Goal: Information Seeking & Learning: Learn about a topic

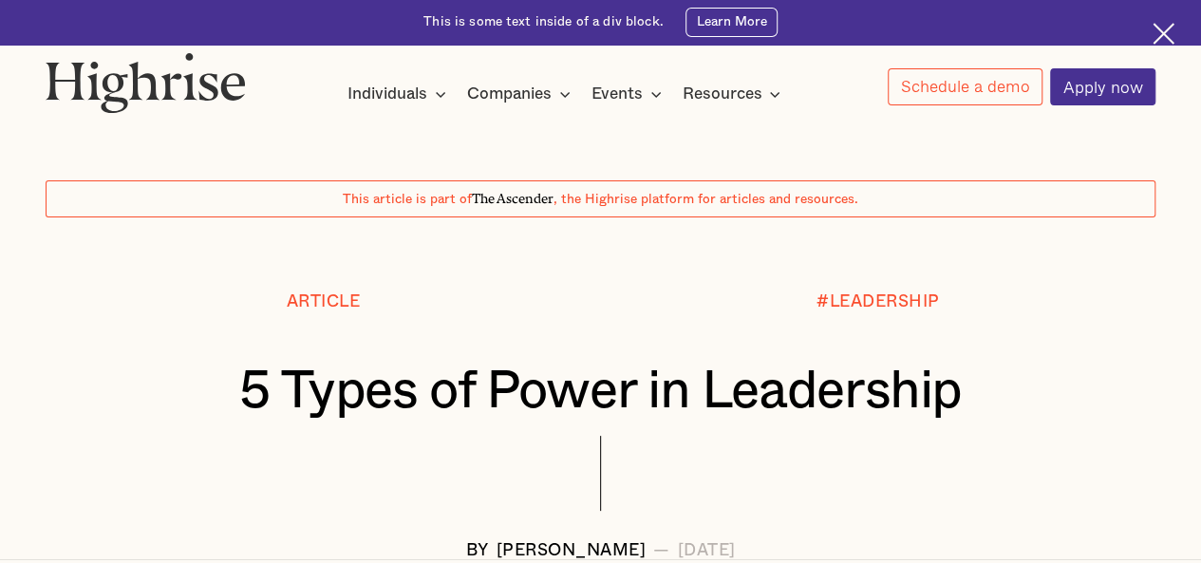
scroll to position [2269, 0]
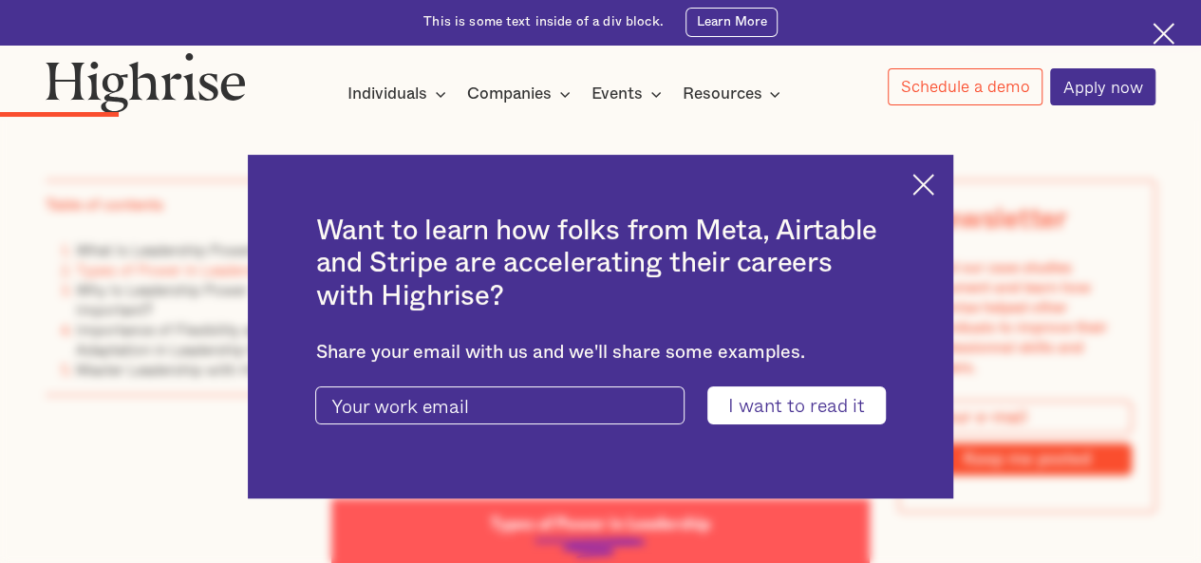
click at [935, 181] on img at bounding box center [924, 185] width 22 height 22
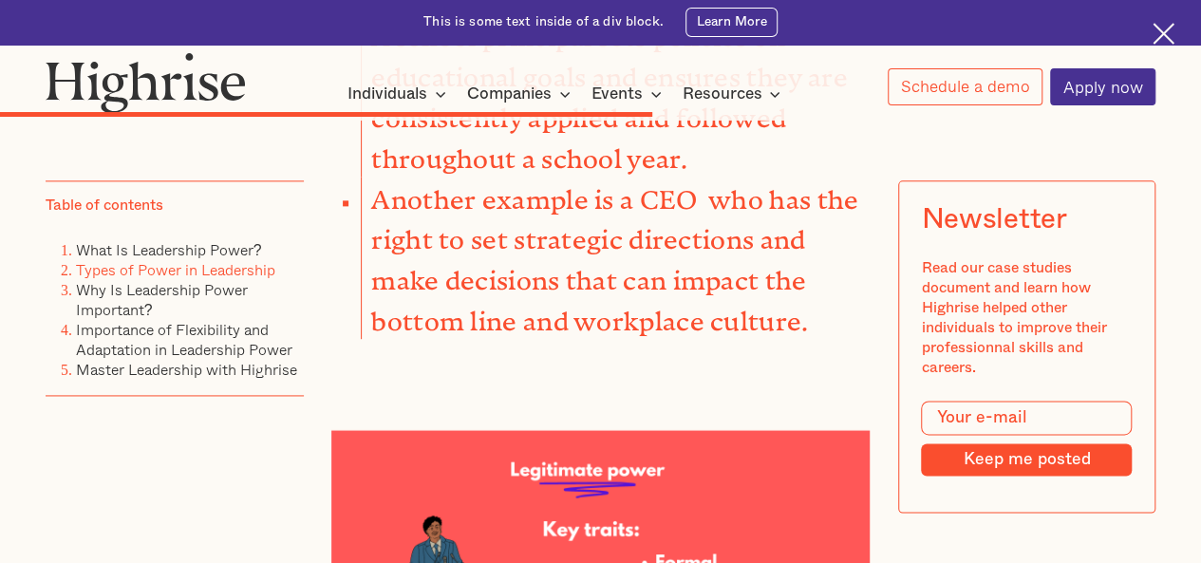
scroll to position [8442, 0]
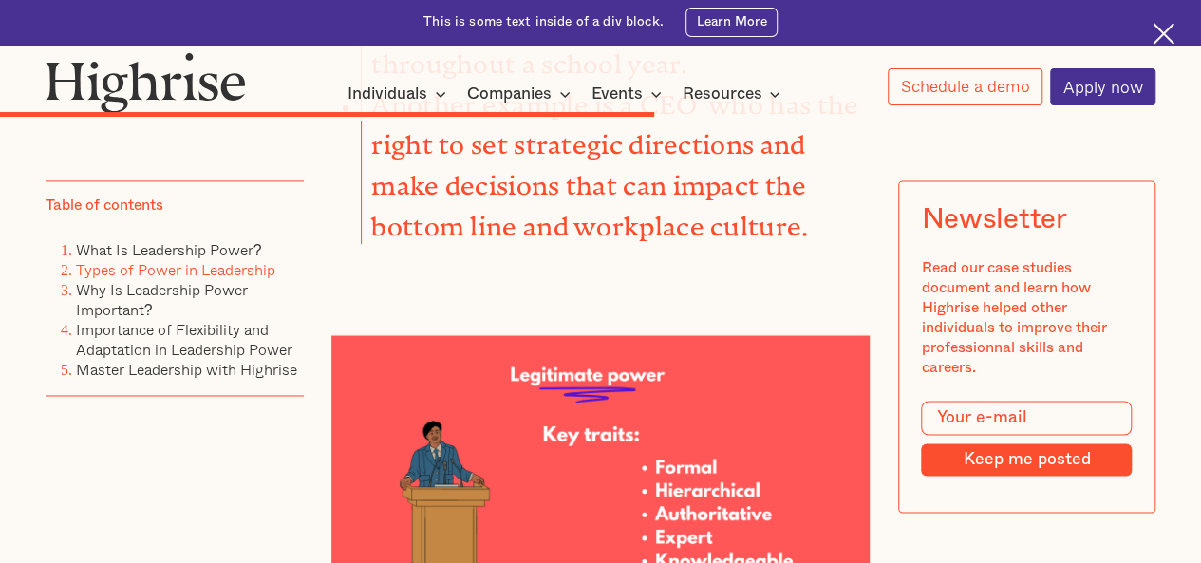
click at [543, 350] on img at bounding box center [600, 492] width 539 height 314
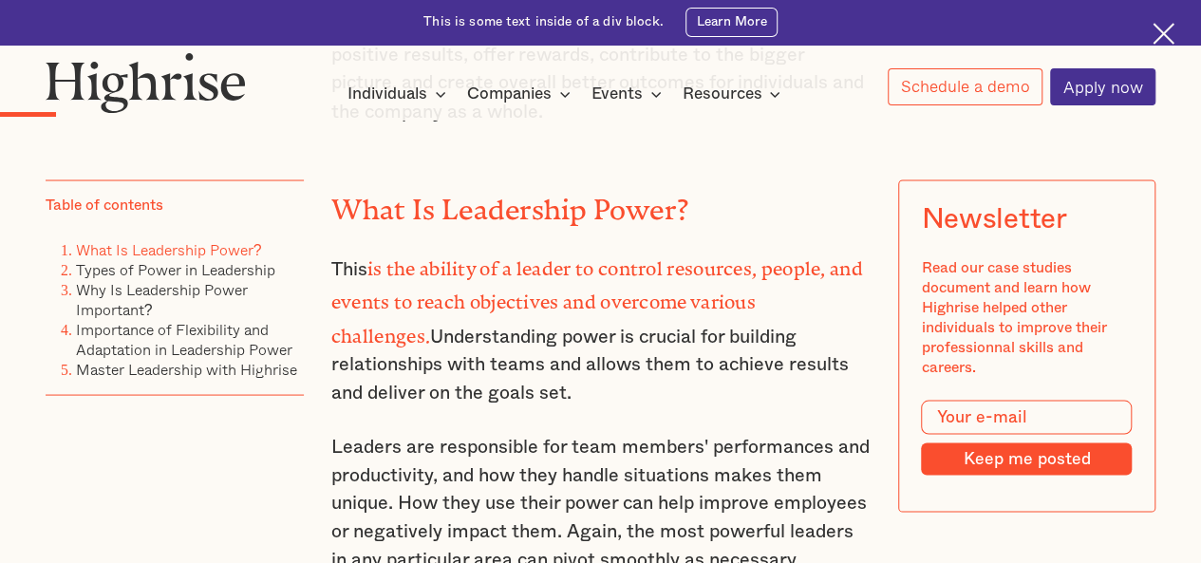
scroll to position [1889, 0]
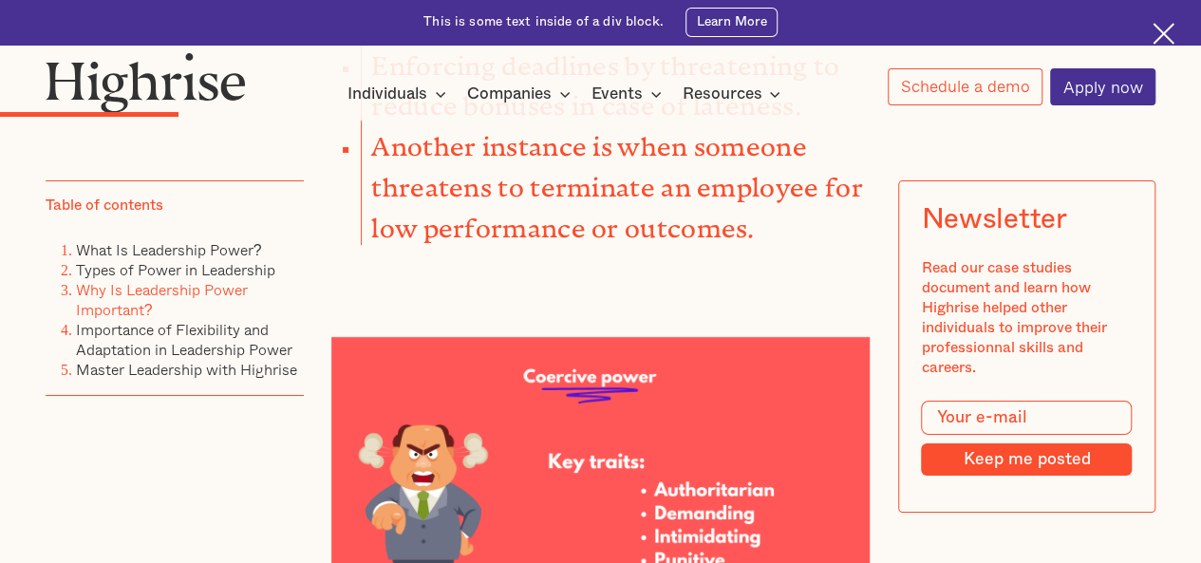
scroll to position [3134, 0]
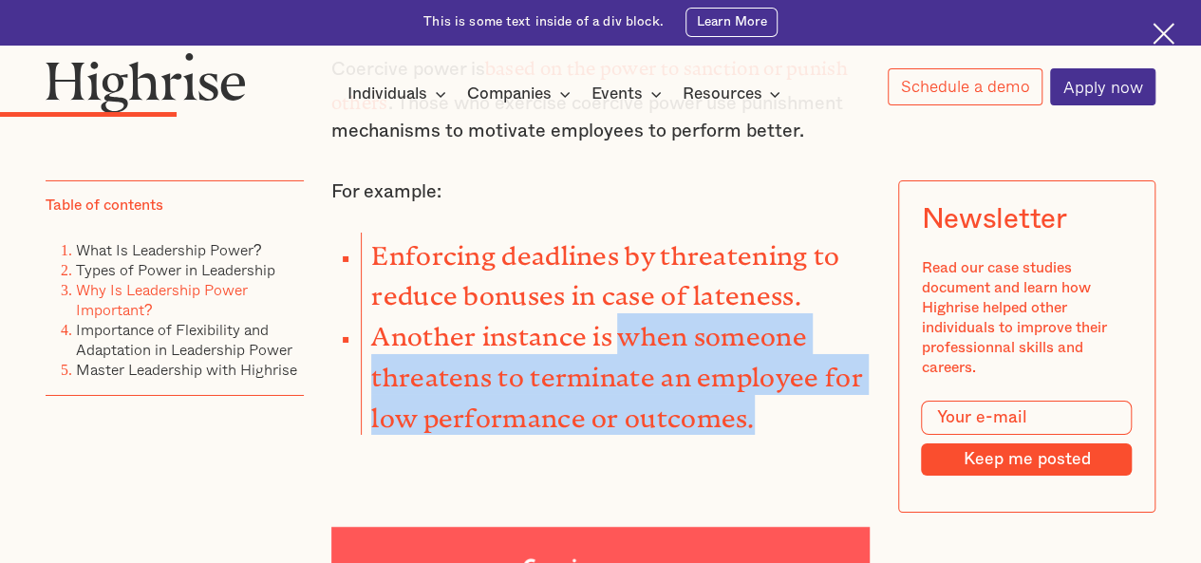
drag, startPoint x: 615, startPoint y: 288, endPoint x: 763, endPoint y: 358, distance: 163.1
click at [763, 358] on li "Another instance is when someone threatens to terminate an employee for low per…" at bounding box center [615, 374] width 509 height 122
copy strong "when someone threatens to terminate an employee for low performance or outcomes."
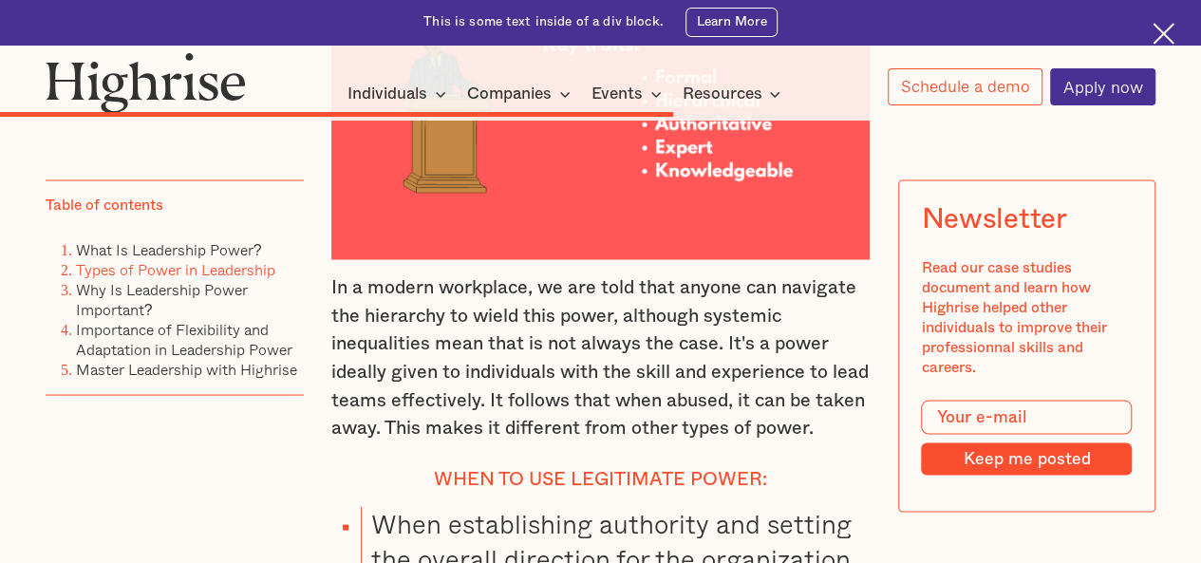
scroll to position [8928, 0]
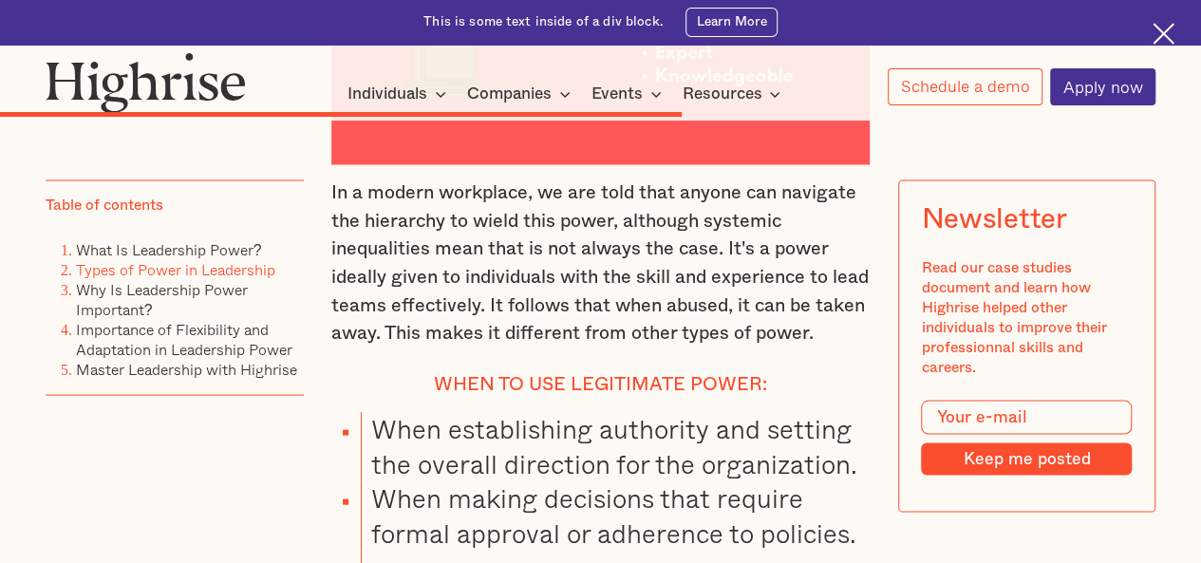
drag, startPoint x: 373, startPoint y: 388, endPoint x: 492, endPoint y: 472, distance: 145.2
copy li "When delegating tasks and responsibilities within the organizational hierarchy."
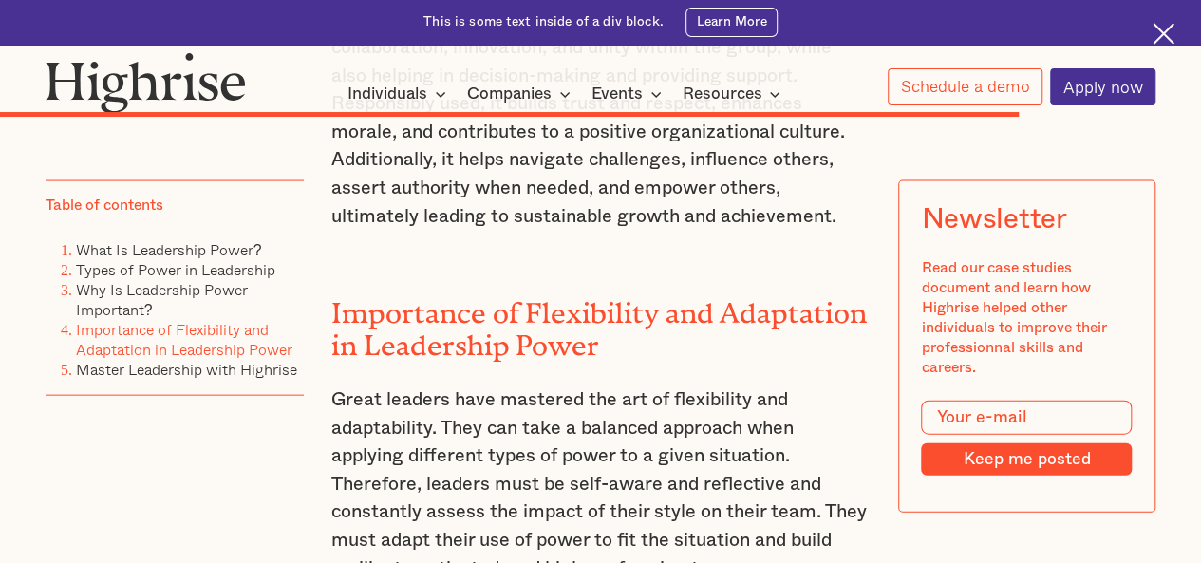
scroll to position [12917, 0]
